Goal: Task Accomplishment & Management: Manage account settings

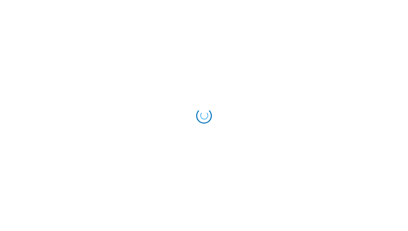
click at [204, 115] on div "Loading..." at bounding box center [204, 116] width 16 height 16
click at [203, 115] on div "Loading..." at bounding box center [204, 116] width 16 height 16
